Goal: Navigation & Orientation: Find specific page/section

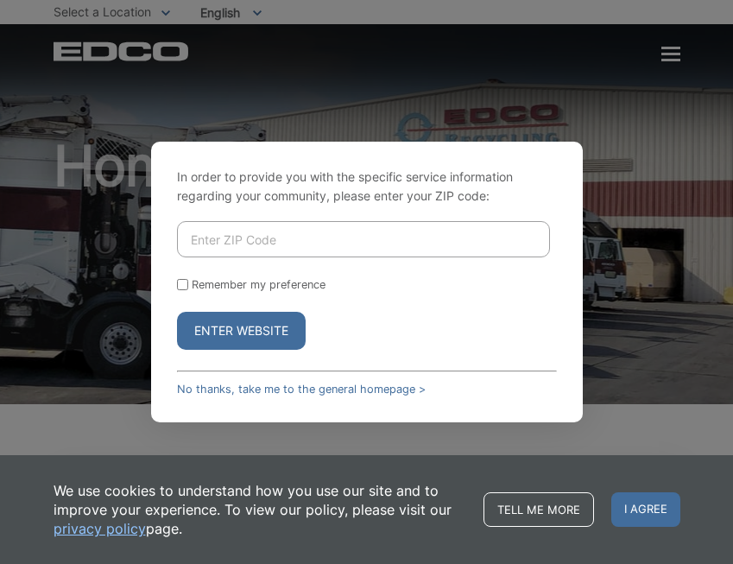
click at [240, 241] on input "Enter ZIP Code" at bounding box center [363, 239] width 373 height 36
click at [251, 236] on input "Enter ZIP Code" at bounding box center [363, 239] width 373 height 36
click at [245, 237] on input "Enter ZIP Code" at bounding box center [363, 239] width 373 height 36
type input "92026"
click at [177, 312] on button "Enter Website" at bounding box center [241, 331] width 129 height 38
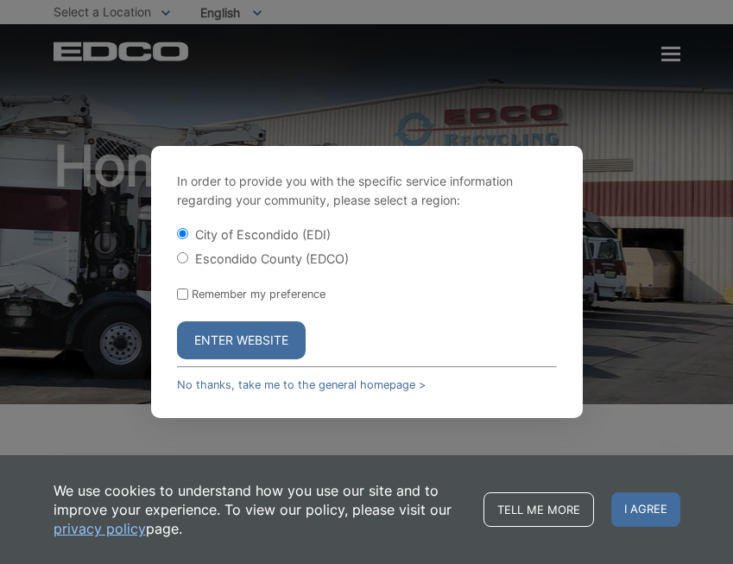
click at [264, 331] on div "In order to provide you with the specific service information regarding your co…" at bounding box center [366, 282] width 733 height 564
click at [230, 257] on label "Escondido County (EDCO)" at bounding box center [272, 258] width 154 height 15
click at [188, 257] on input "Escondido County (EDCO)" at bounding box center [182, 257] width 11 height 11
radio input "true"
drag, startPoint x: 230, startPoint y: 339, endPoint x: 317, endPoint y: 327, distance: 88.0
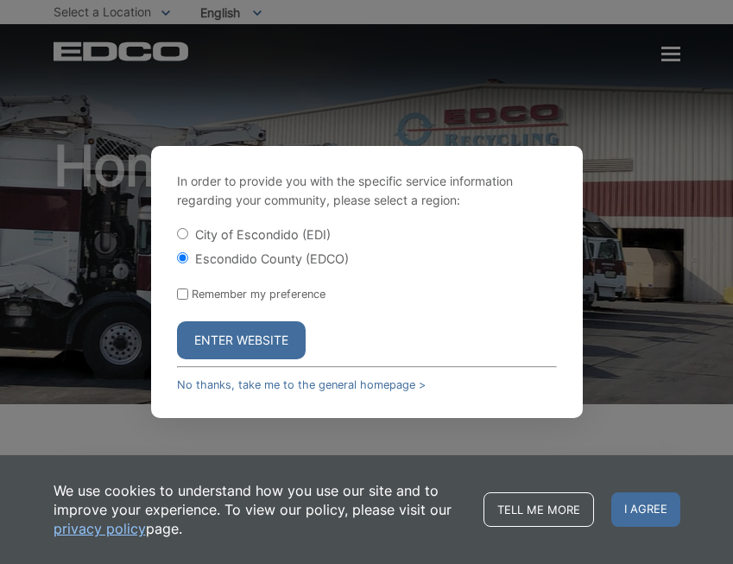
click at [230, 340] on button "Enter Website" at bounding box center [241, 340] width 129 height 38
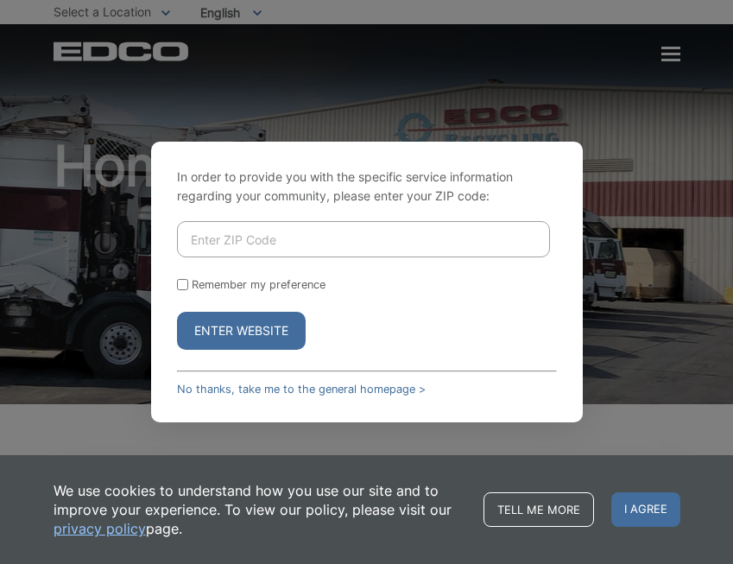
drag, startPoint x: 248, startPoint y: 242, endPoint x: 302, endPoint y: 221, distance: 58.2
click at [248, 241] on input "Enter ZIP Code" at bounding box center [363, 239] width 373 height 36
type input "92026"
click at [177, 312] on button "Enter Website" at bounding box center [241, 331] width 129 height 38
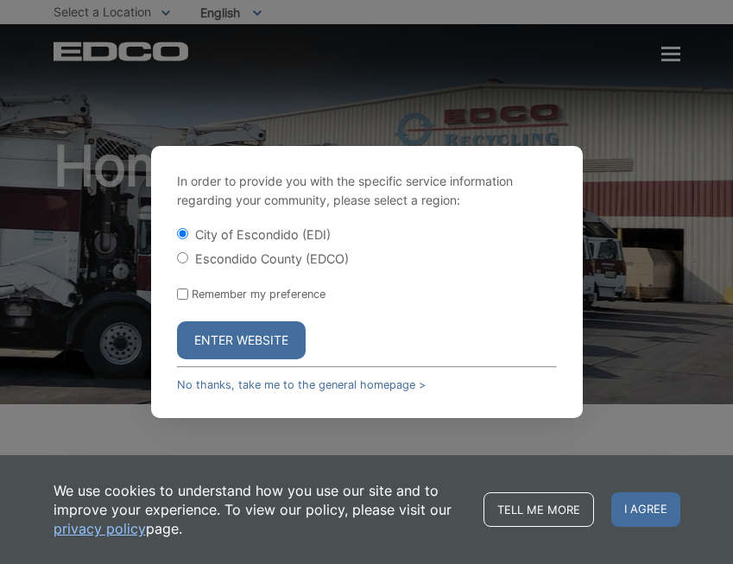
click at [225, 340] on button "Enter Website" at bounding box center [241, 340] width 129 height 38
